Goal: Information Seeking & Learning: Learn about a topic

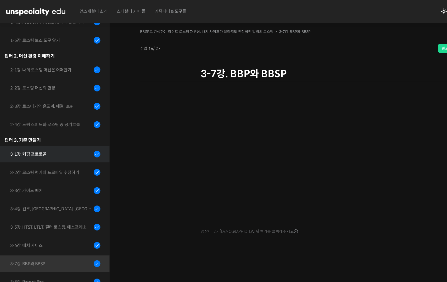
scroll to position [138, 0]
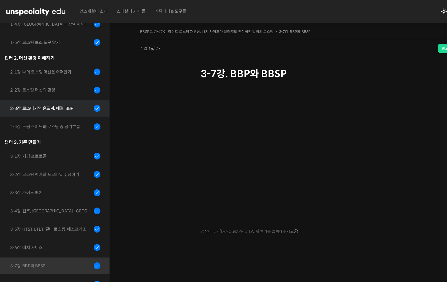
click at [51, 95] on div "2-3강. 로스터기의 온도계, 예열, BBP" at bounding box center [44, 93] width 70 height 6
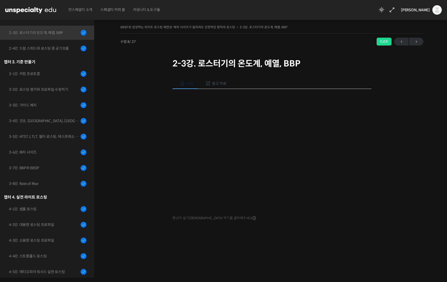
scroll to position [204, 0]
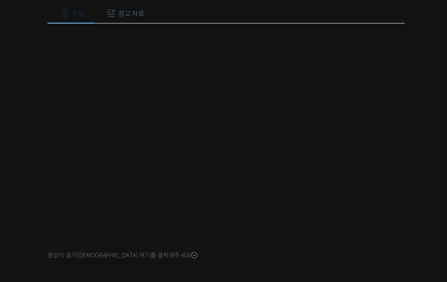
click at [336, 226] on div "수업 참고 자료 영상이 끊기[DEMOGRAPHIC_DATA]를 클릭해주세요 PPT 수업 자료 (클릭하시면 새 창에서 열립니다)" at bounding box center [272, 158] width 199 height 176
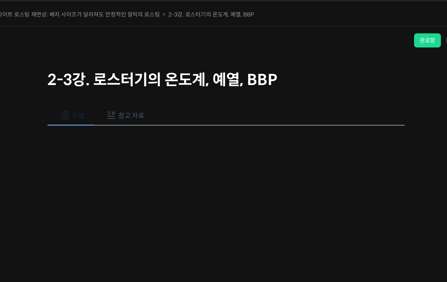
click at [219, 85] on span "참고 자료" at bounding box center [219, 83] width 14 height 5
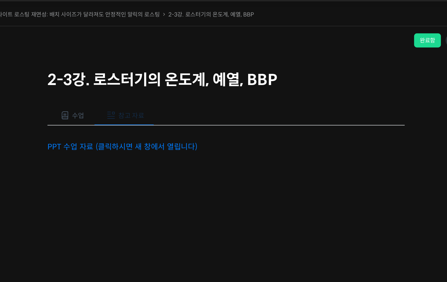
click at [218, 97] on p "PPT 수업 자료 (클릭하시면 새 창에서 열립니다)" at bounding box center [272, 100] width 199 height 7
click at [225, 99] on link "PPT 수업 자료 (클릭하시면 새 창에서 열립니다)" at bounding box center [215, 101] width 84 height 6
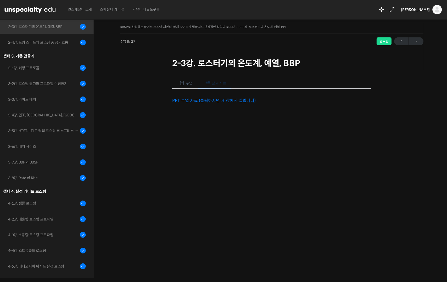
scroll to position [0, 0]
click at [425, 10] on span "[PERSON_NAME]" at bounding box center [415, 10] width 29 height 5
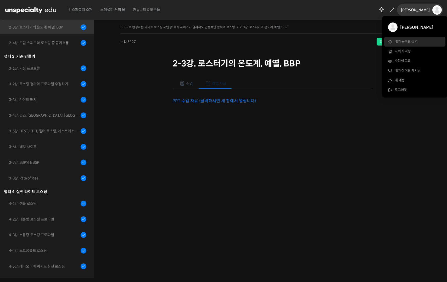
click at [410, 42] on span "내가 등록한 강의" at bounding box center [406, 41] width 23 height 4
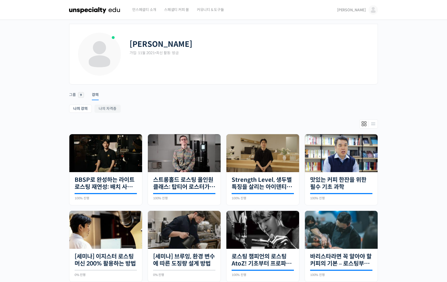
click at [362, 12] on link "[PERSON_NAME]" at bounding box center [357, 10] width 41 height 20
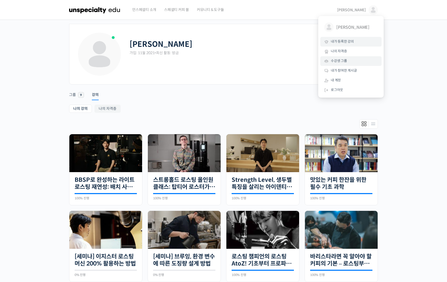
click at [344, 61] on span "수강생 그룹" at bounding box center [339, 61] width 16 height 4
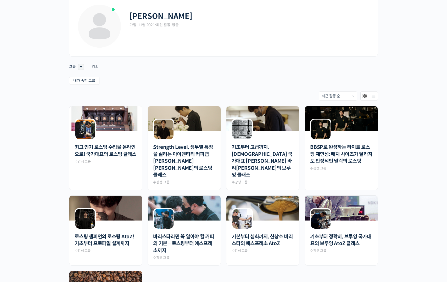
scroll to position [34, 0]
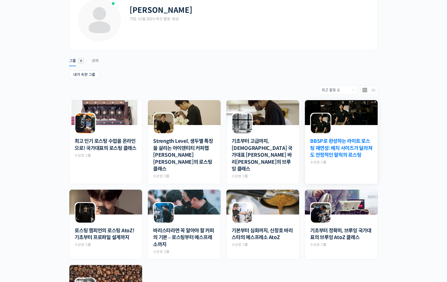
click at [359, 148] on link "BBSP로 완성하는 라이트 로스팅 재연성: 배치 사이즈가 달라져도 안정적인 말릭의 로스팅" at bounding box center [341, 148] width 62 height 21
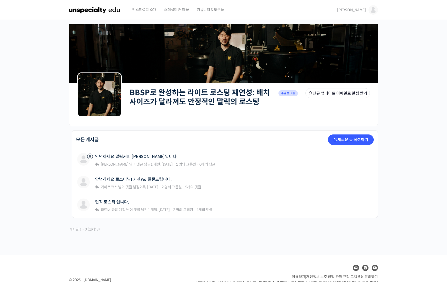
click at [85, 10] on img at bounding box center [94, 10] width 51 height 16
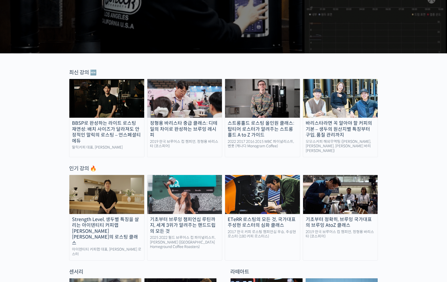
scroll to position [305, 0]
